Goal: Task Accomplishment & Management: Complete application form

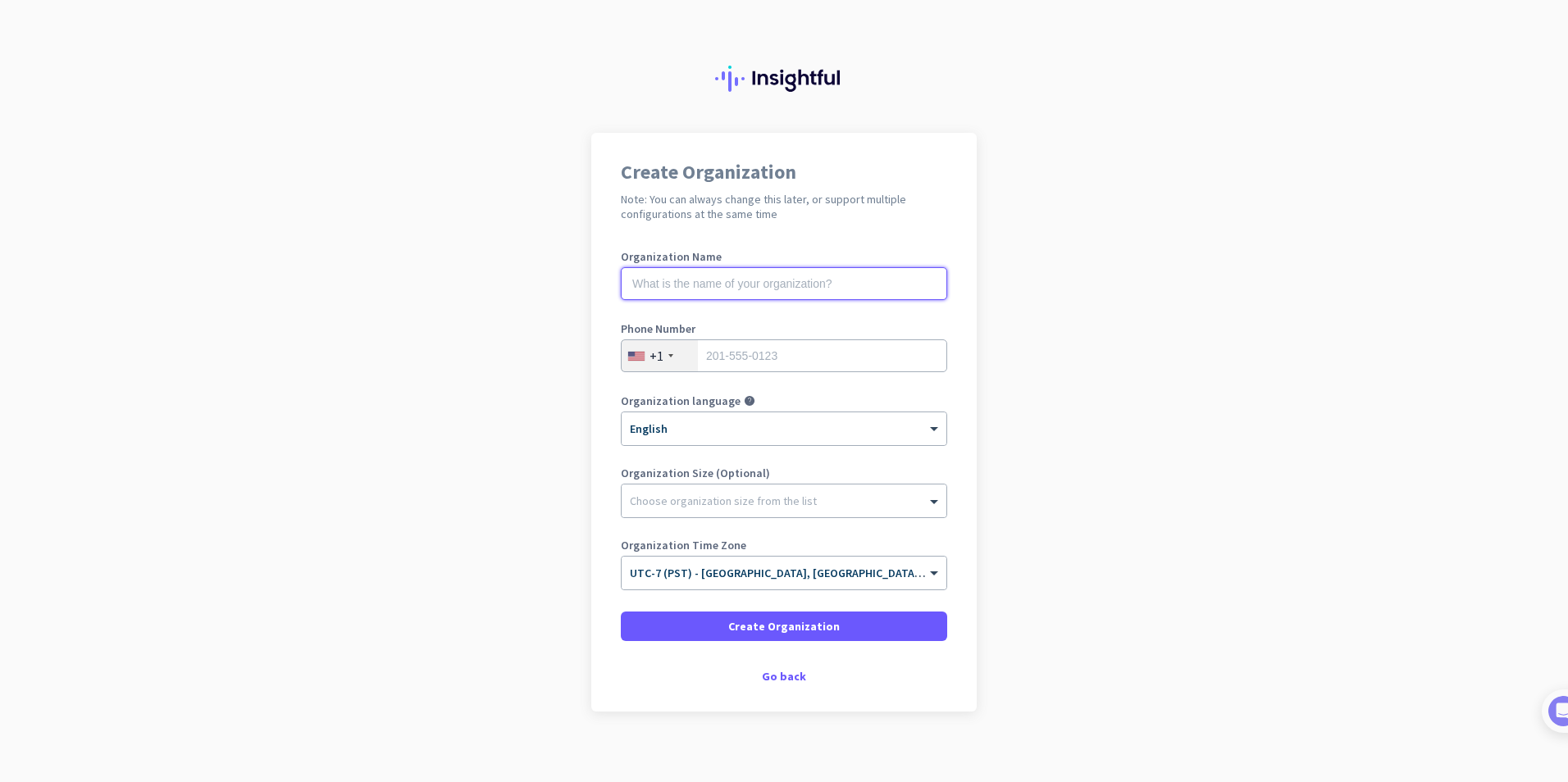
click at [753, 286] on input "text" at bounding box center [783, 283] width 327 height 33
type input "FusionEdge"
click at [671, 350] on div "+1" at bounding box center [659, 355] width 77 height 31
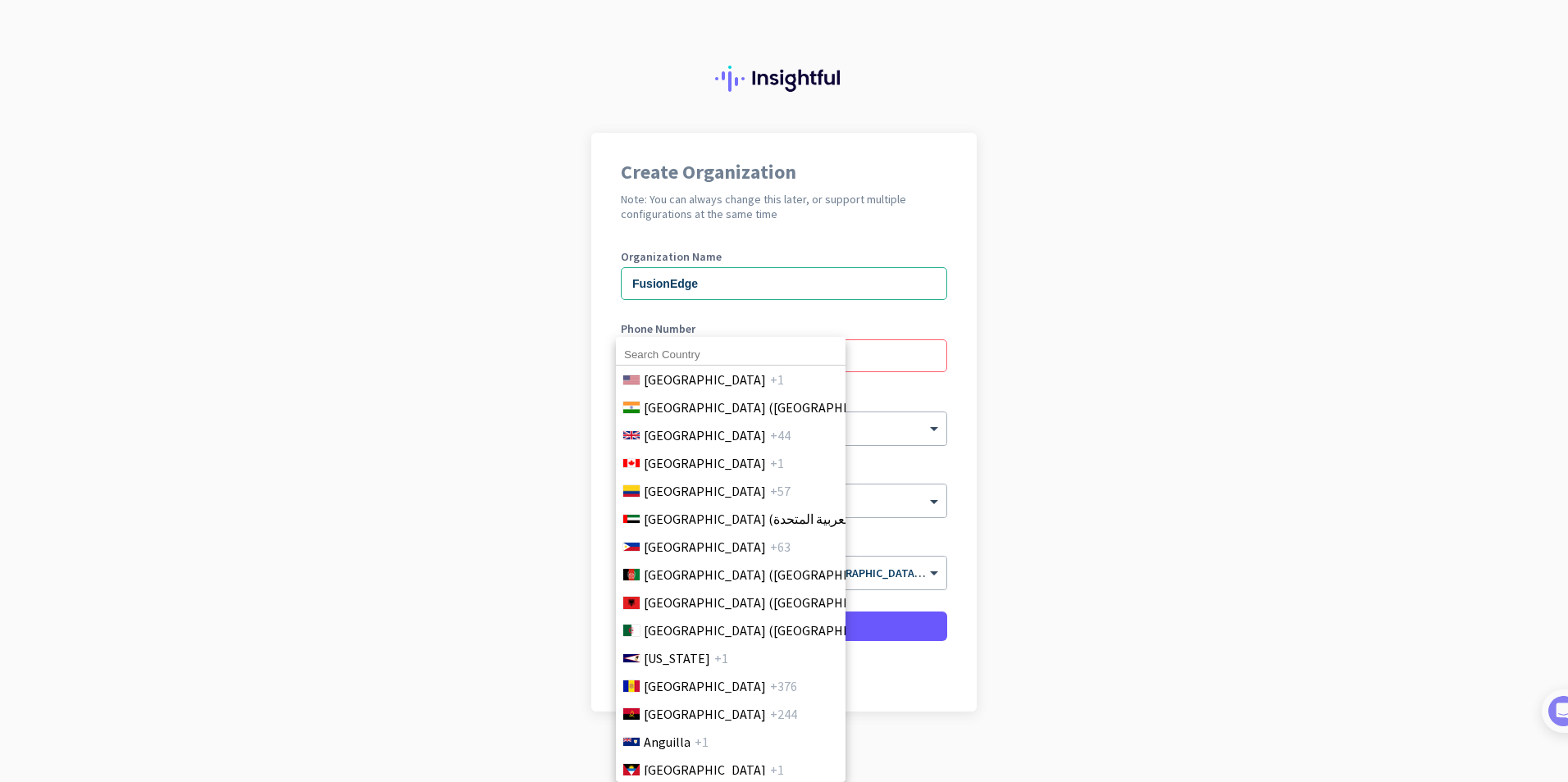
click at [660, 349] on input at bounding box center [731, 355] width 230 height 21
click at [699, 409] on span "[GEOGRAPHIC_DATA] ([GEOGRAPHIC_DATA])" at bounding box center [771, 407] width 255 height 20
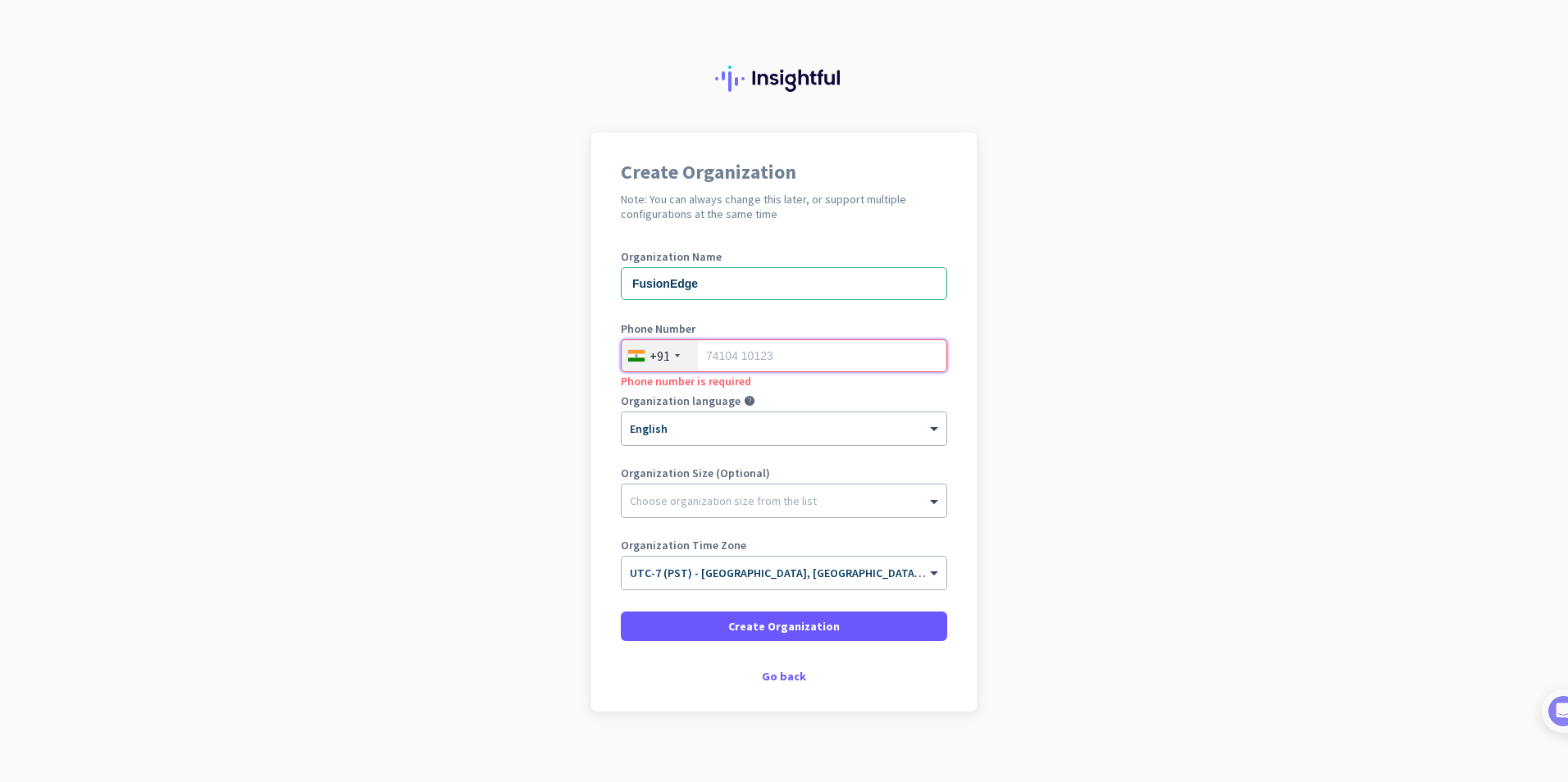
click at [796, 355] on input "tel" at bounding box center [783, 355] width 327 height 33
type input "9815161668"
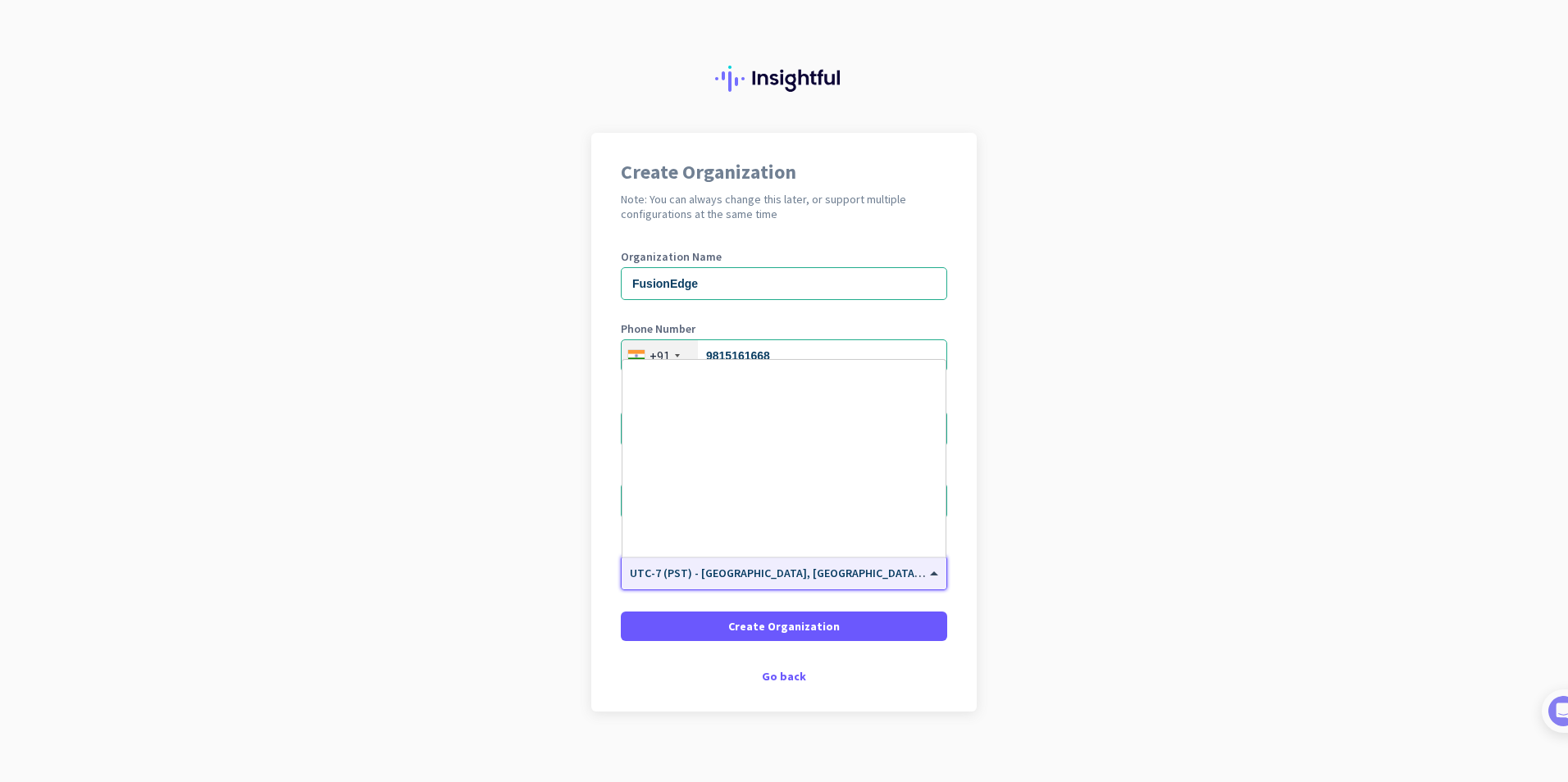
click at [874, 584] on div "× UTC-7 (PST) - [GEOGRAPHIC_DATA], [GEOGRAPHIC_DATA], [GEOGRAPHIC_DATA][PERSON_…" at bounding box center [783, 573] width 325 height 33
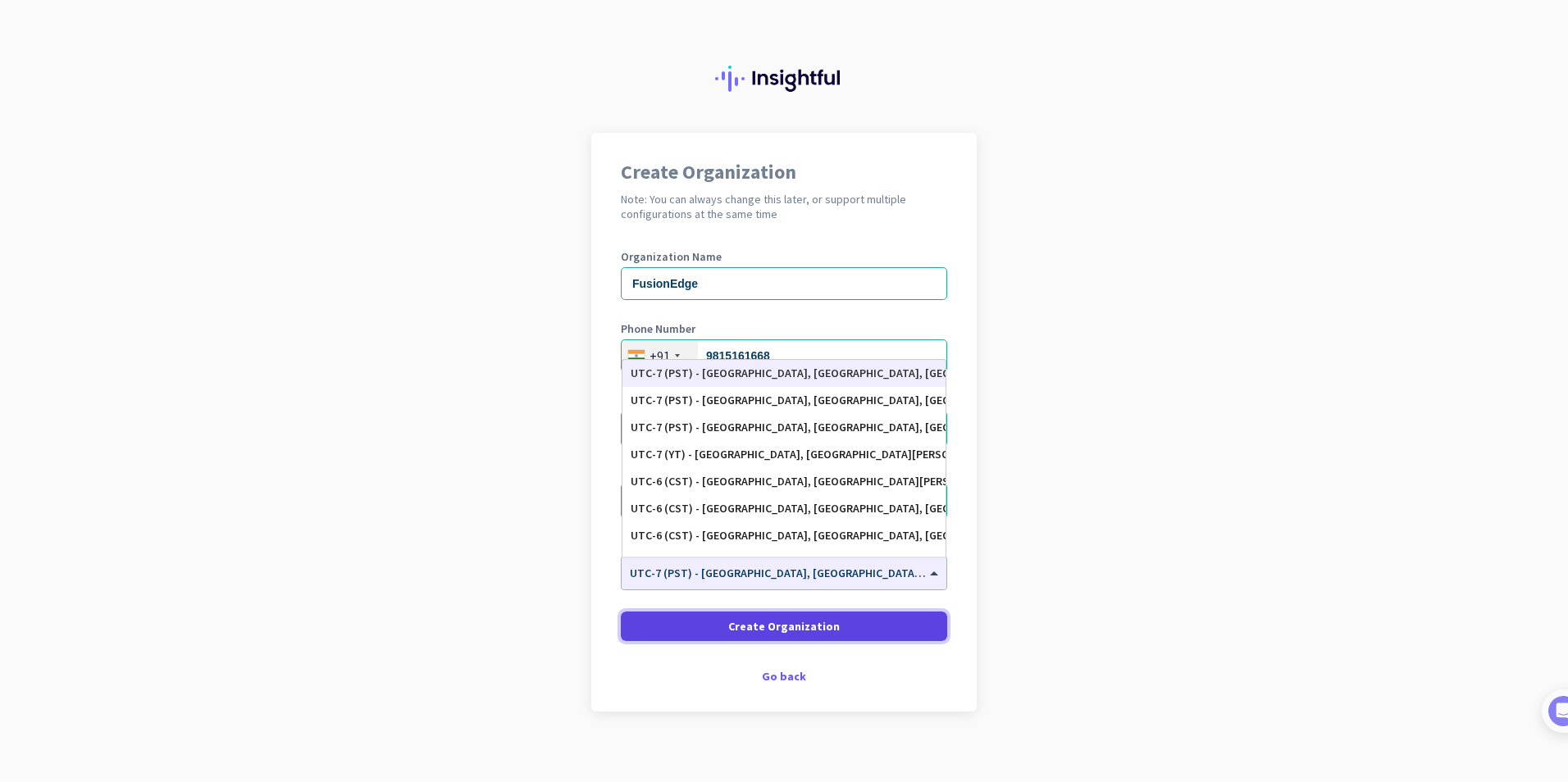
click at [833, 627] on span at bounding box center [783, 626] width 327 height 39
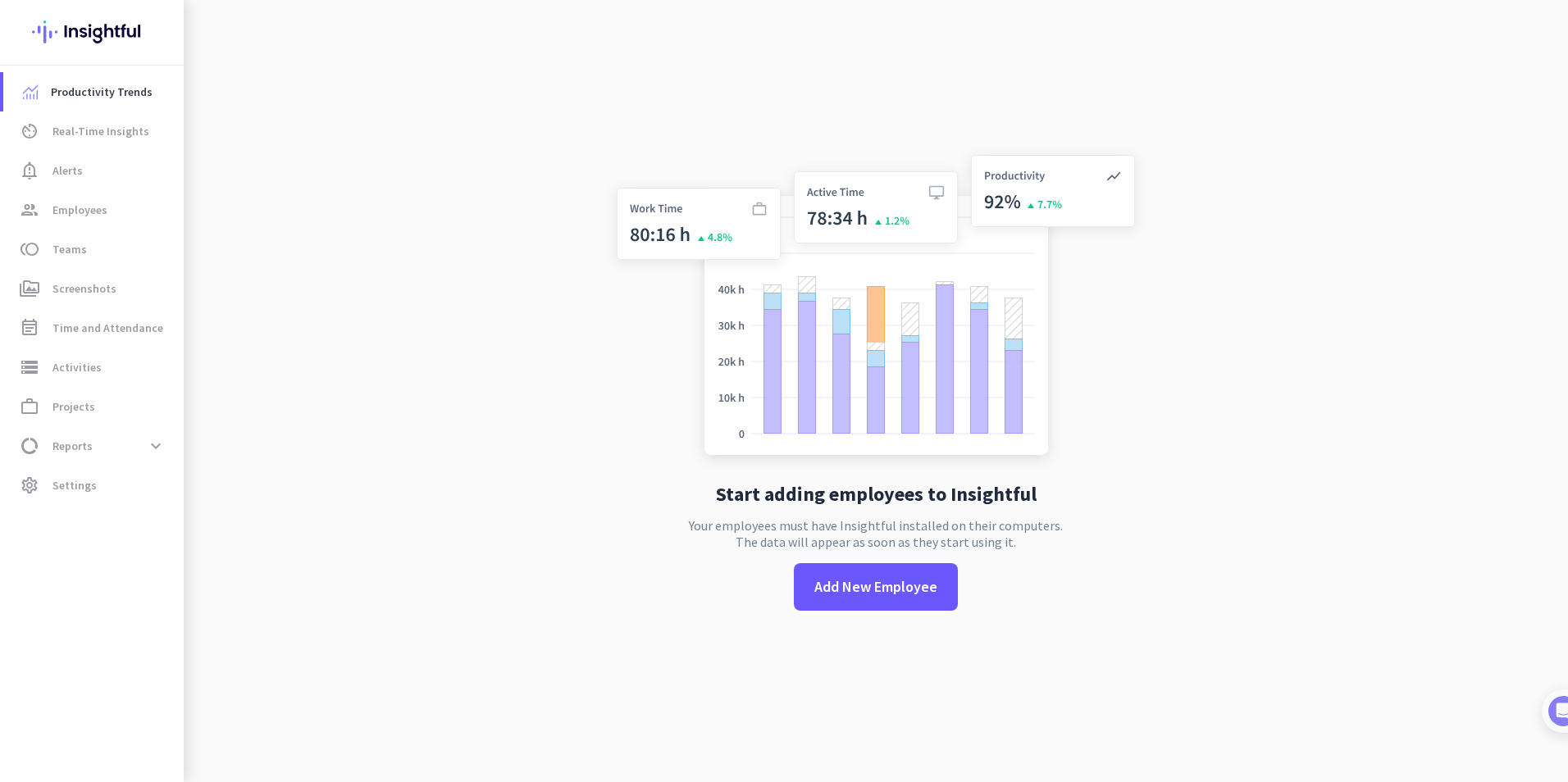
click at [806, 633] on div "Start adding employees to Insightful Your employees must have Insightful instal…" at bounding box center [876, 391] width 543 height 782
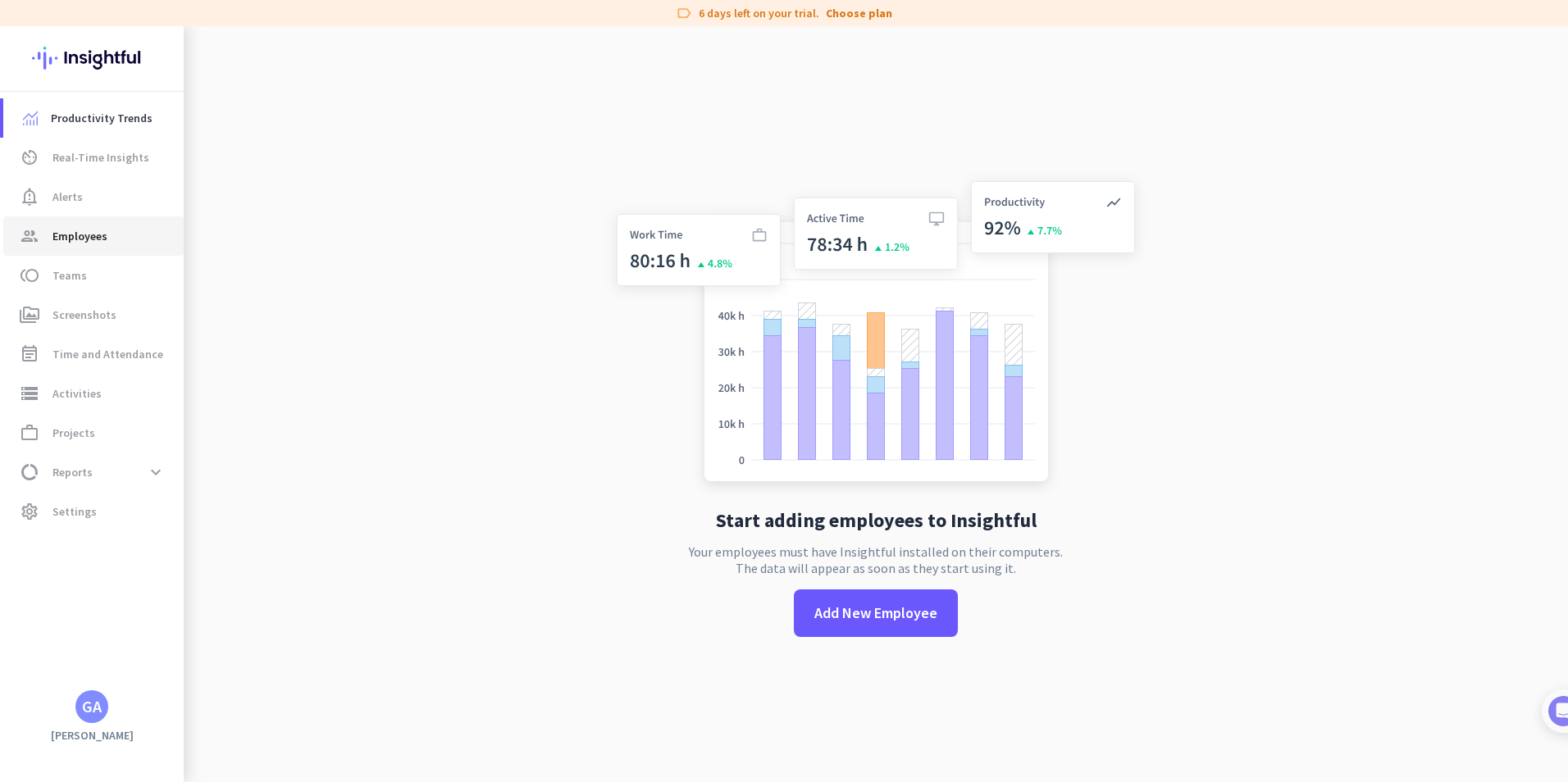
click at [89, 240] on span "Employees" at bounding box center [80, 236] width 55 height 20
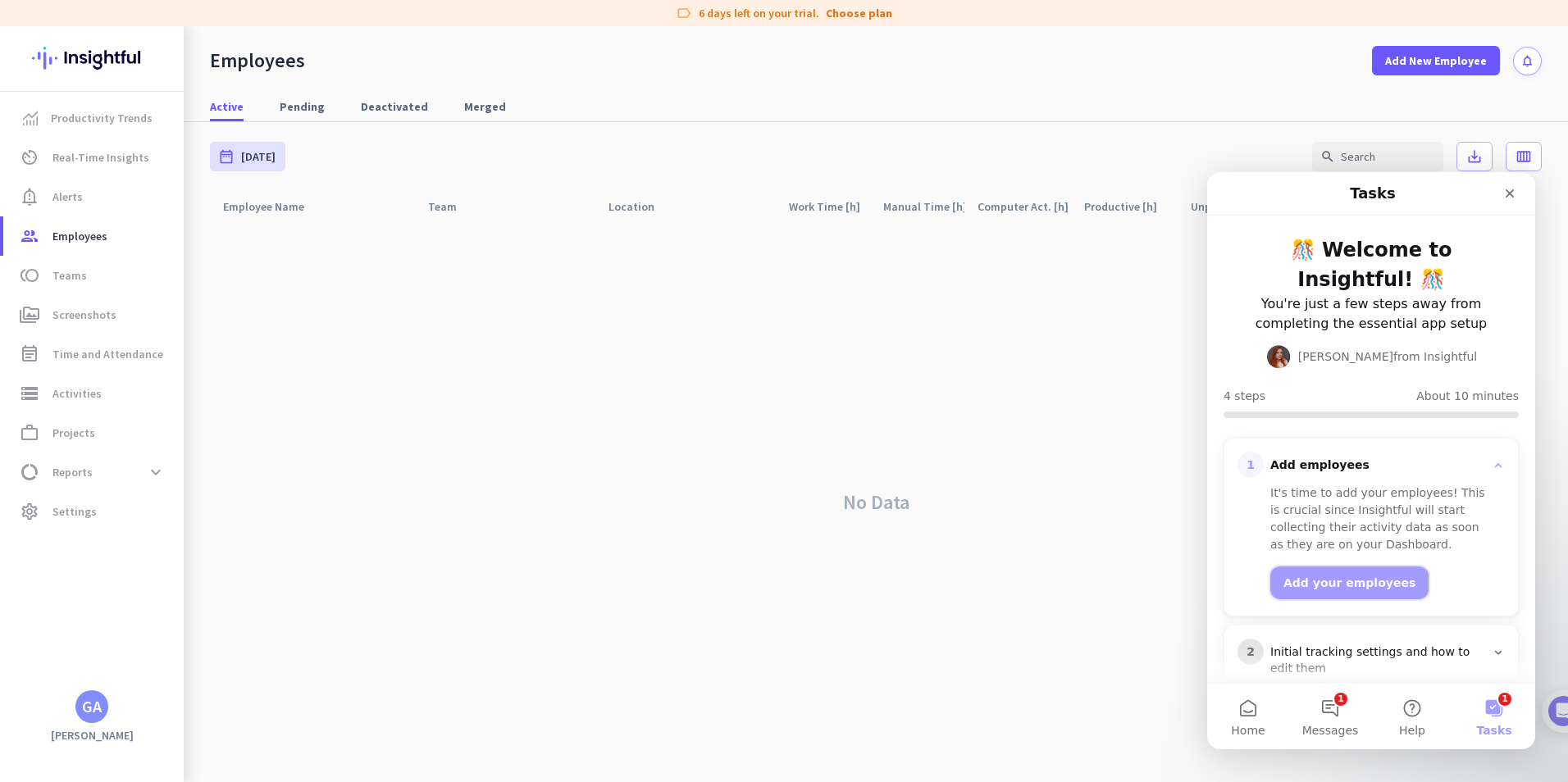
click at [1329, 584] on button "Add your employees" at bounding box center [1349, 583] width 158 height 33
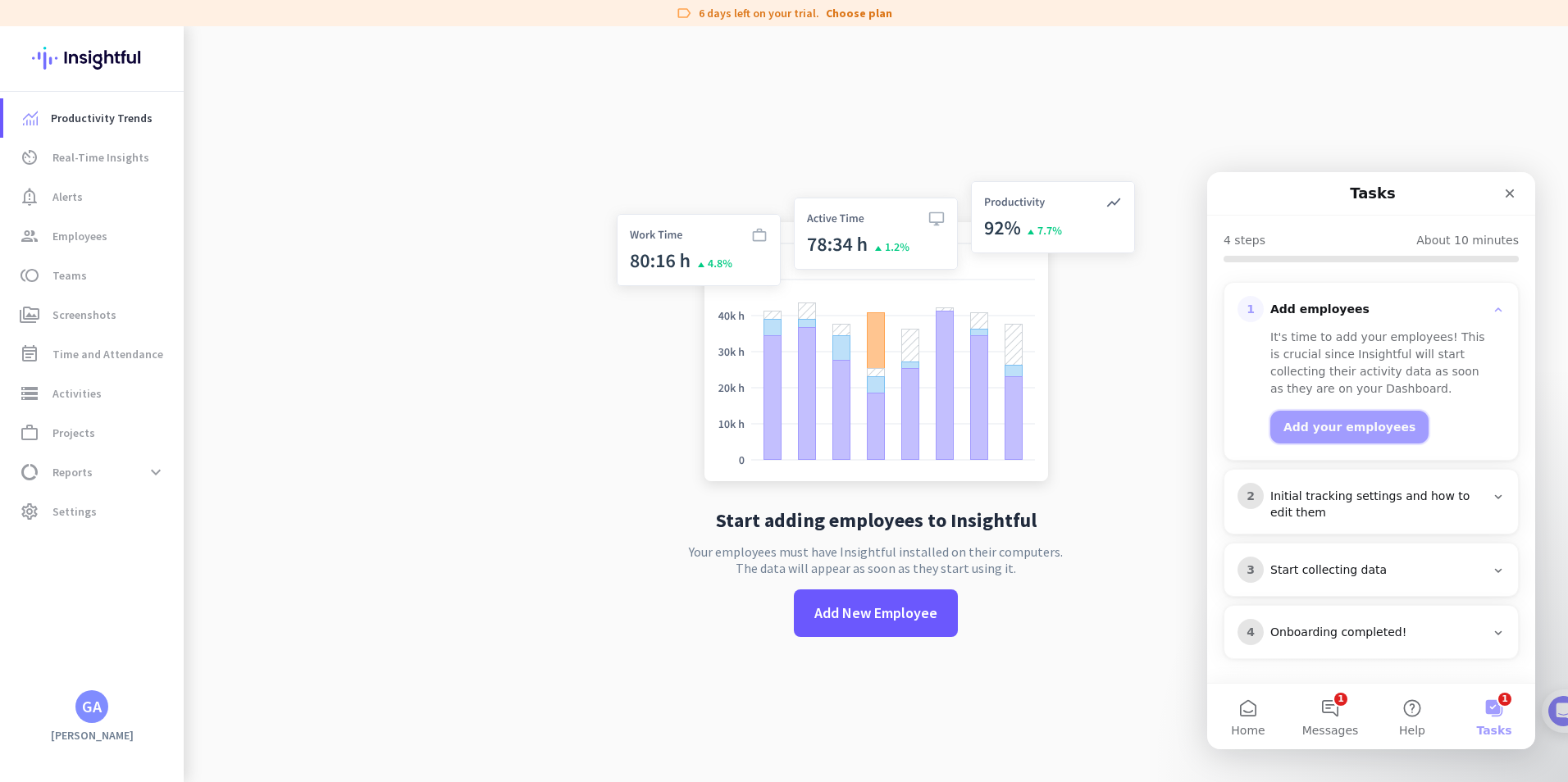
scroll to position [157, 0]
click at [875, 604] on span "Add New Employee" at bounding box center [876, 613] width 123 height 21
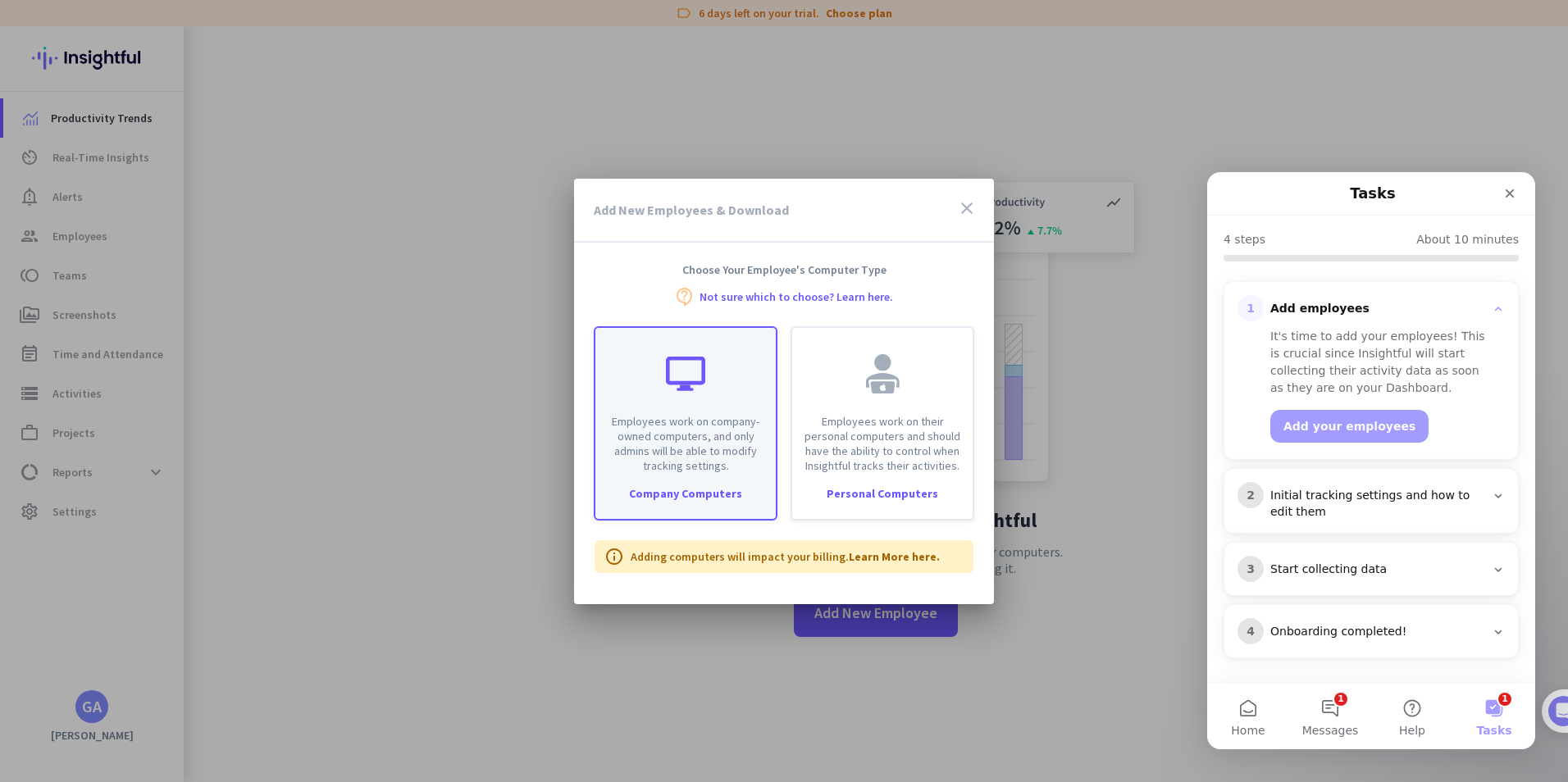
click at [716, 488] on div "Company Computers" at bounding box center [685, 493] width 181 height 12
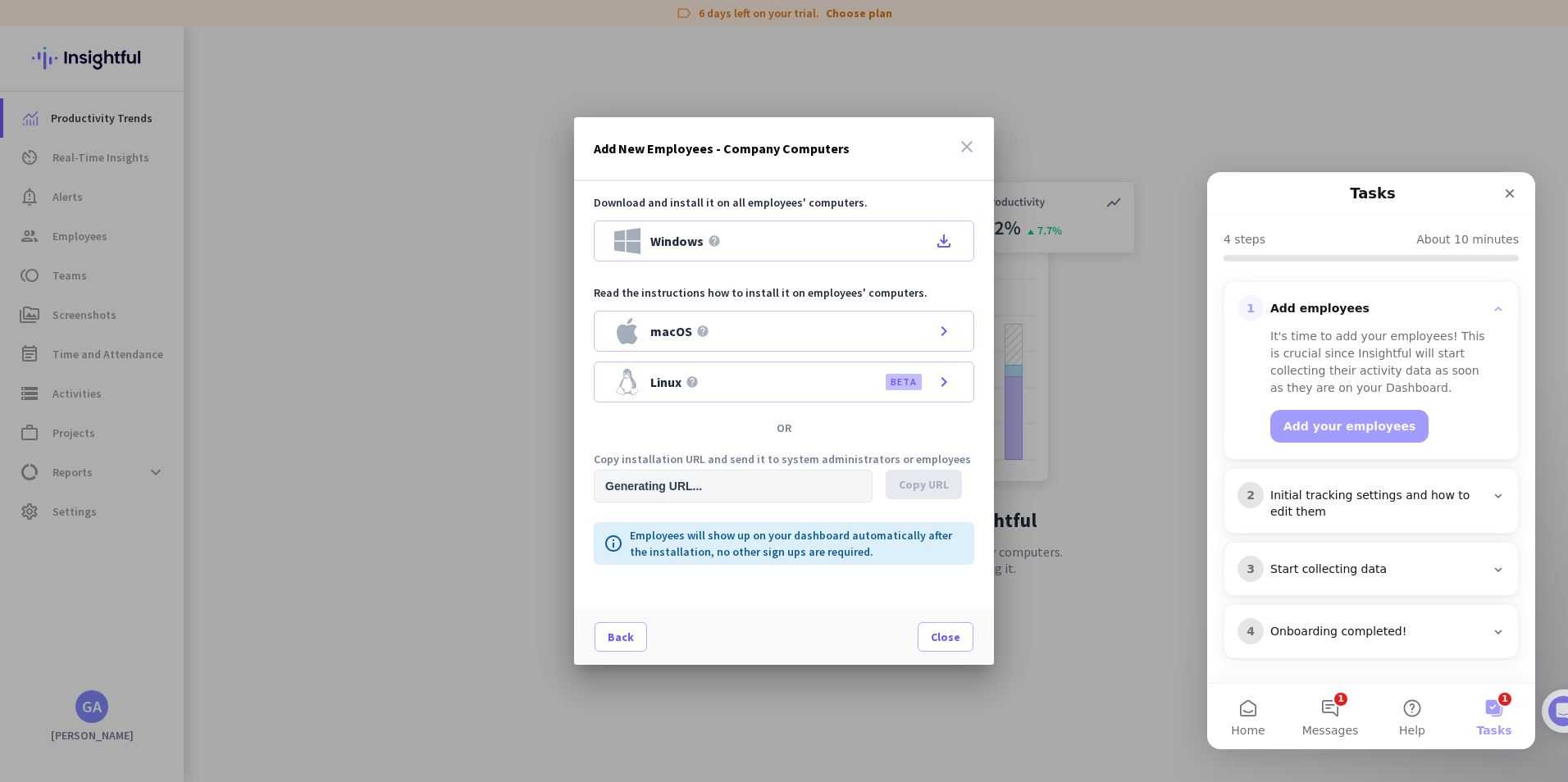
type input "[URL][DOMAIN_NAME]"
click at [941, 241] on icon "file_download" at bounding box center [943, 241] width 20 height 20
click at [351, 503] on div at bounding box center [784, 391] width 1568 height 782
